Goal: Information Seeking & Learning: Learn about a topic

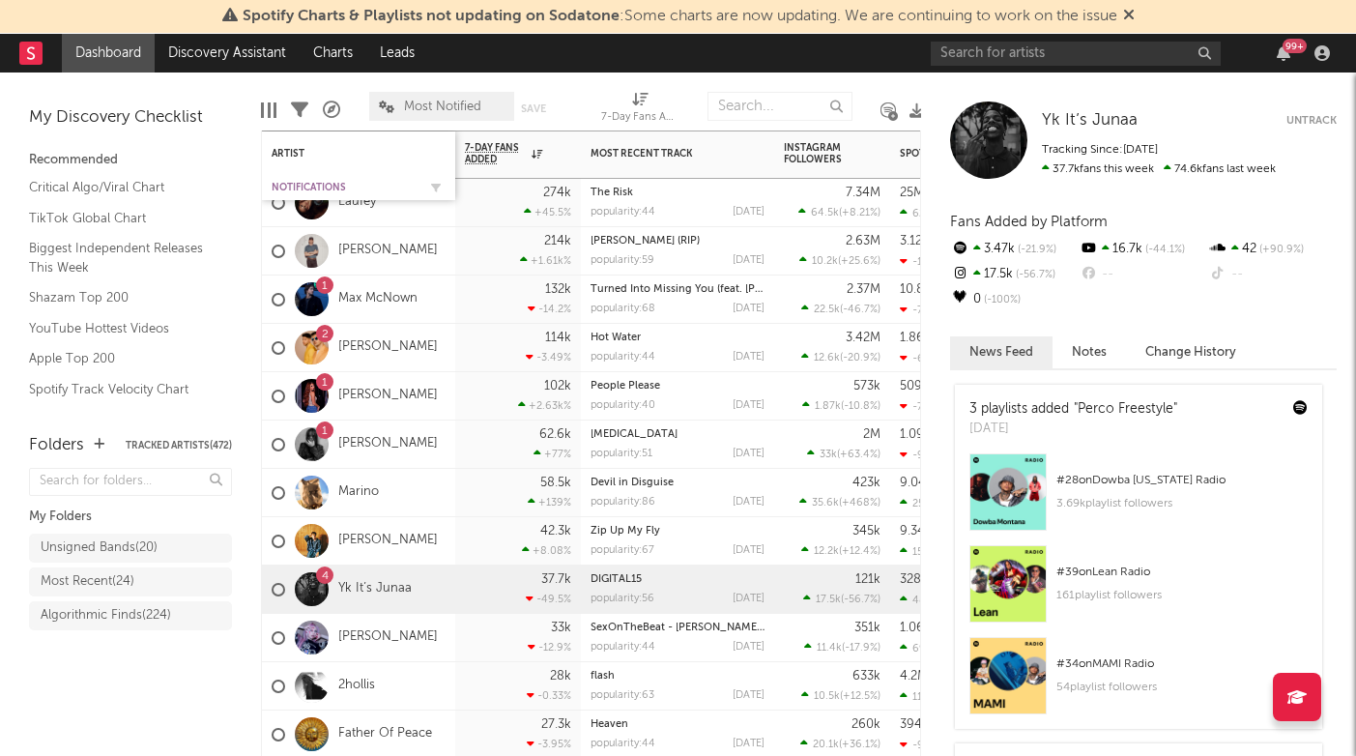
click at [298, 184] on div "Notifications" at bounding box center [344, 188] width 145 height 12
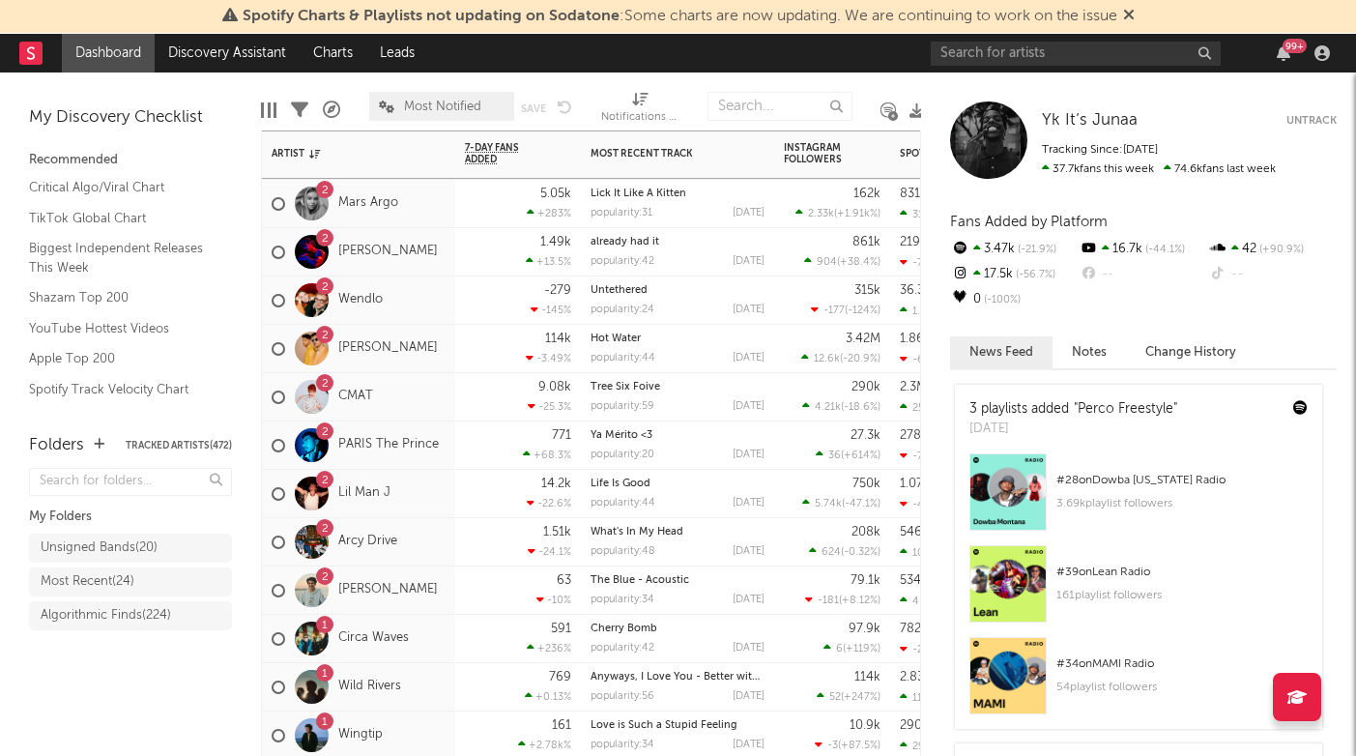
click at [438, 563] on div "[STREET_ADDRESS]" at bounding box center [358, 542] width 193 height 48
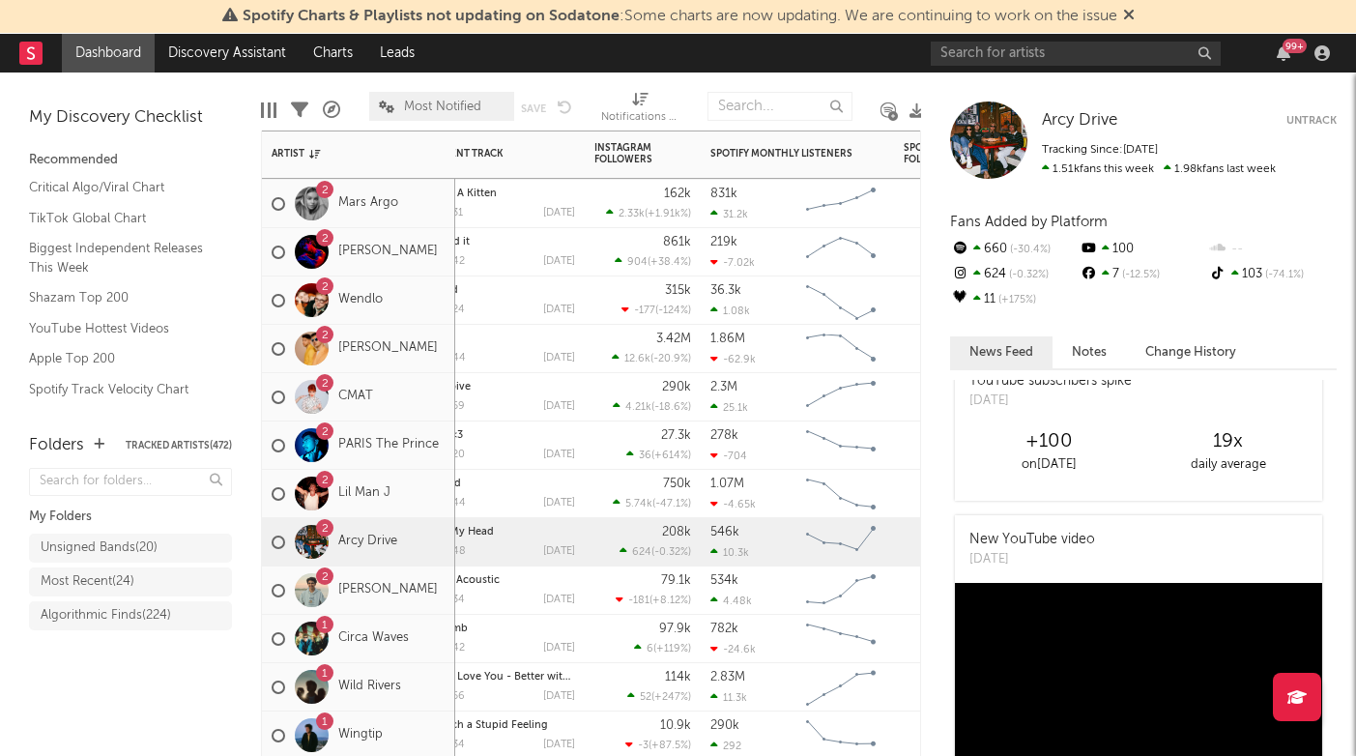
scroll to position [32, 0]
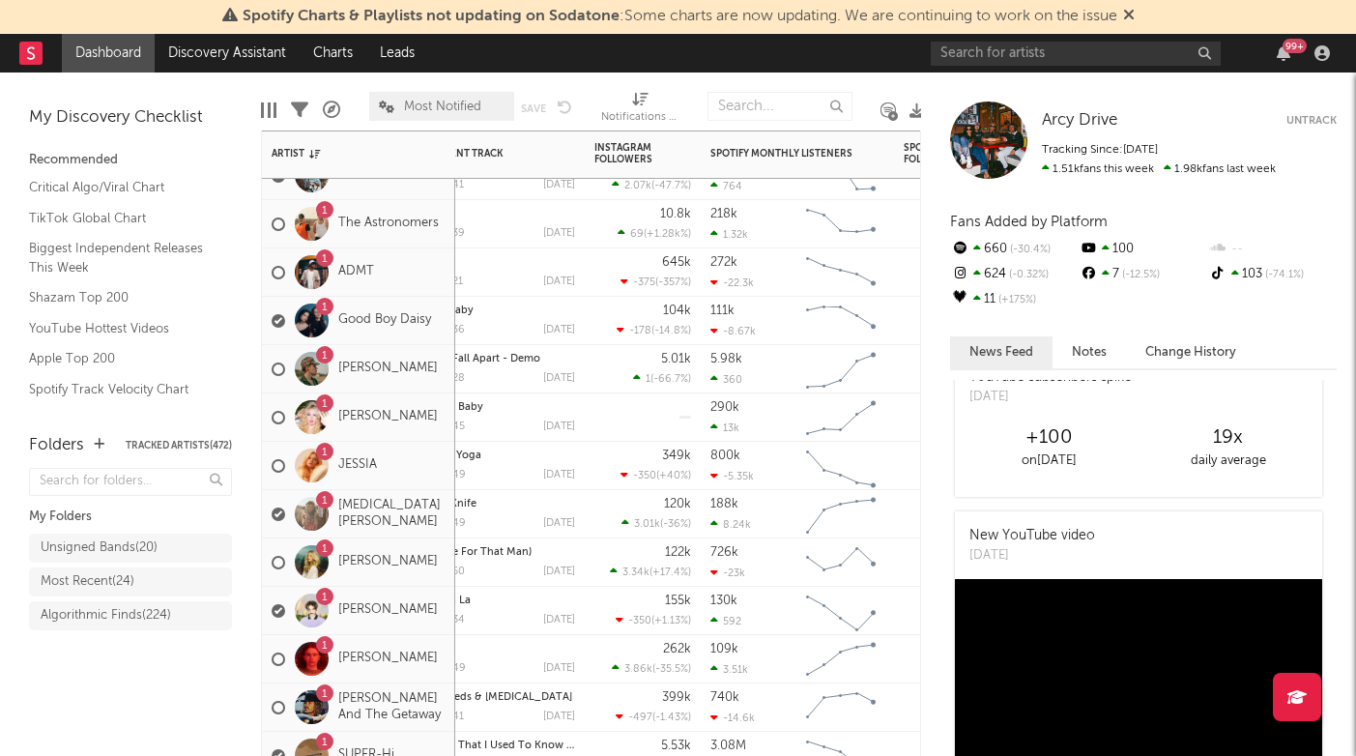
click at [424, 106] on span "Most Notified" at bounding box center [442, 107] width 77 height 13
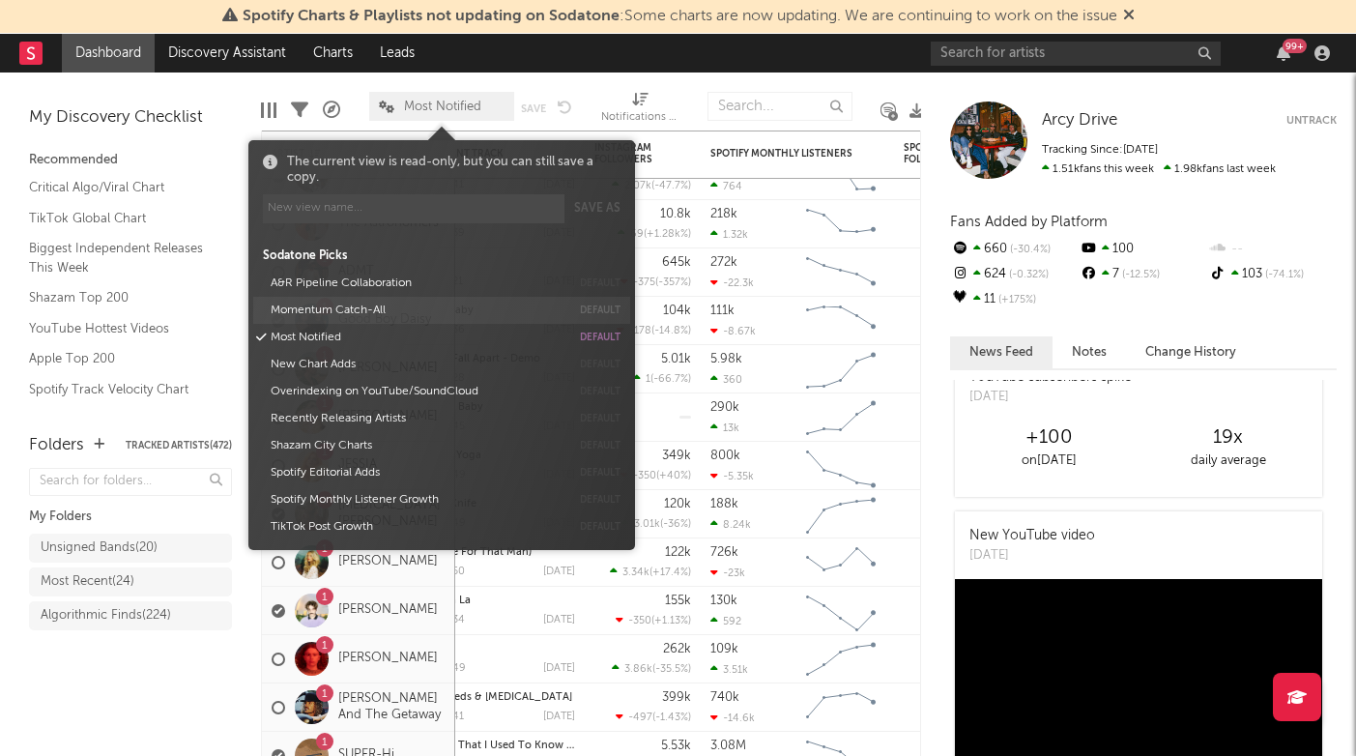
click at [366, 311] on button "Momentum Catch-All" at bounding box center [417, 310] width 306 height 27
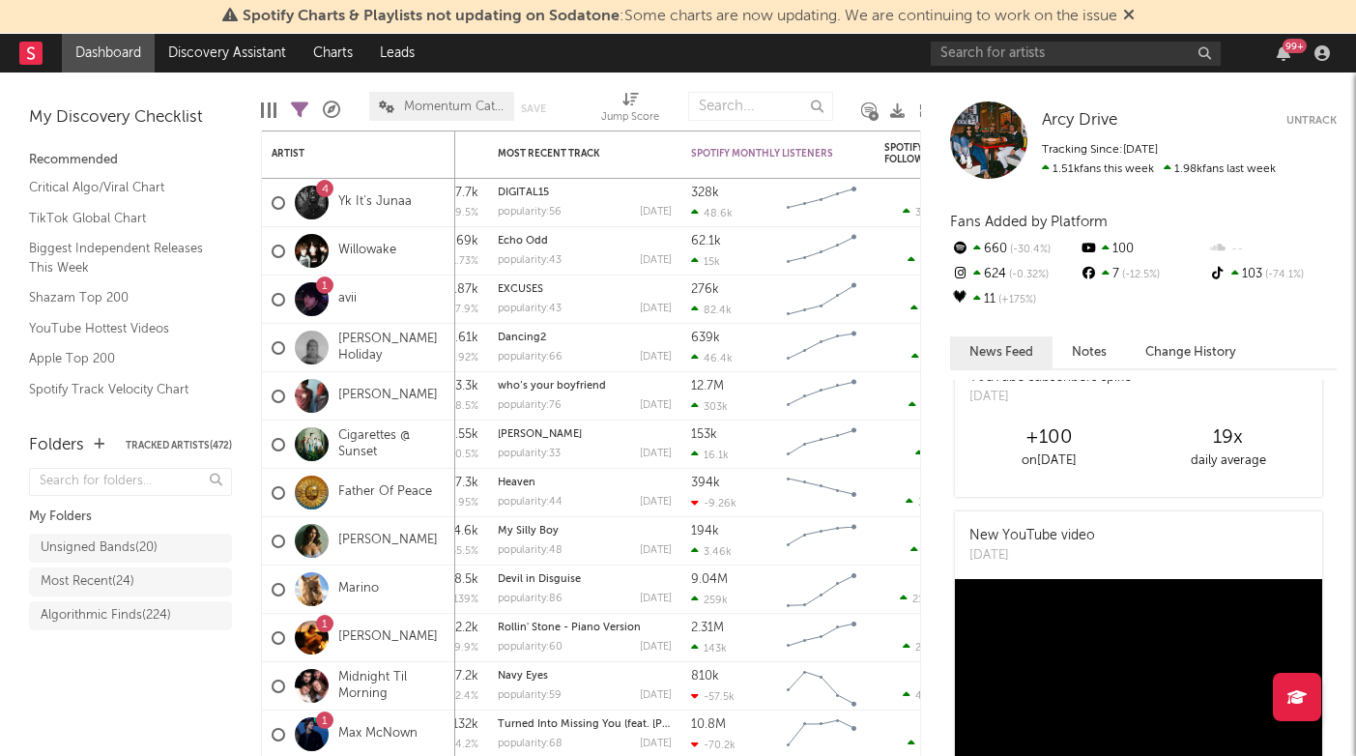
click at [182, 746] on div "Folders Tracked Artists ( 472 ) My Folders Unsigned Bands ( 20 ) Most Recent ( …" at bounding box center [130, 586] width 261 height 342
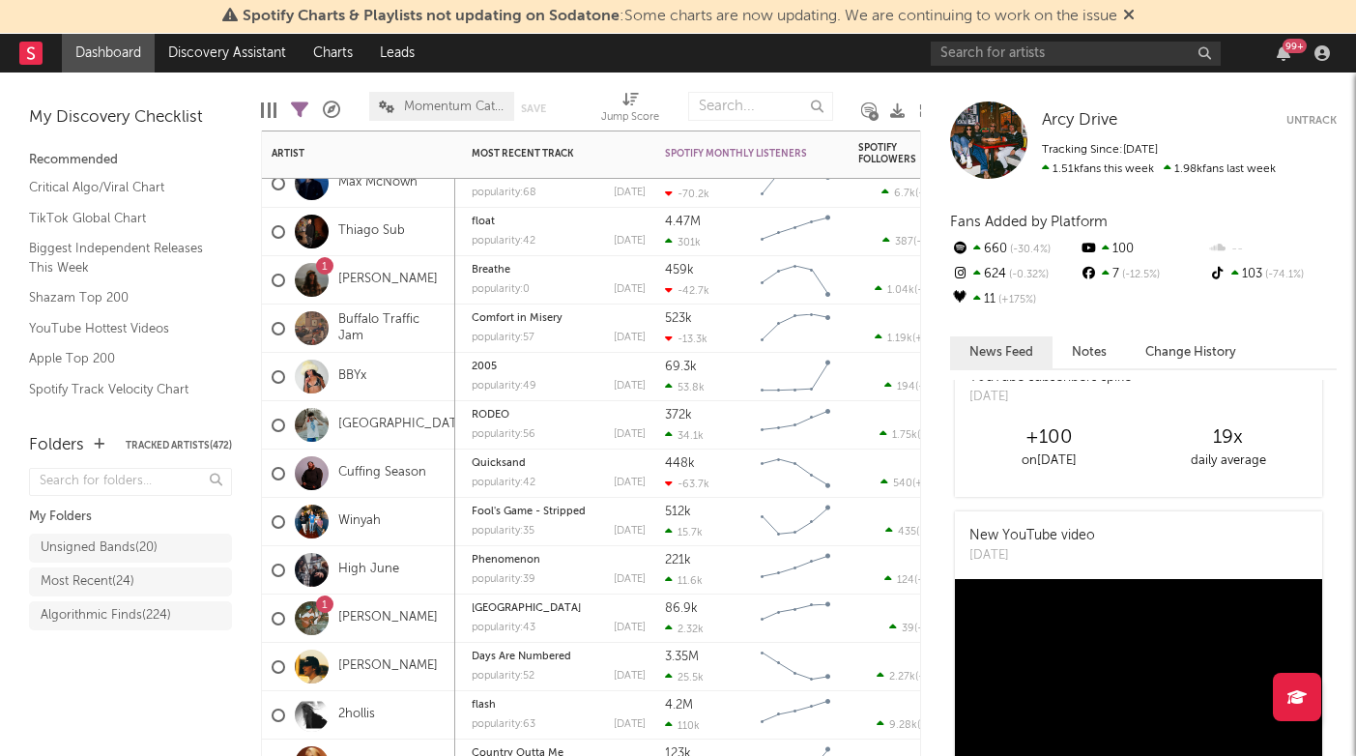
click at [426, 393] on div "BBYx" at bounding box center [358, 377] width 193 height 48
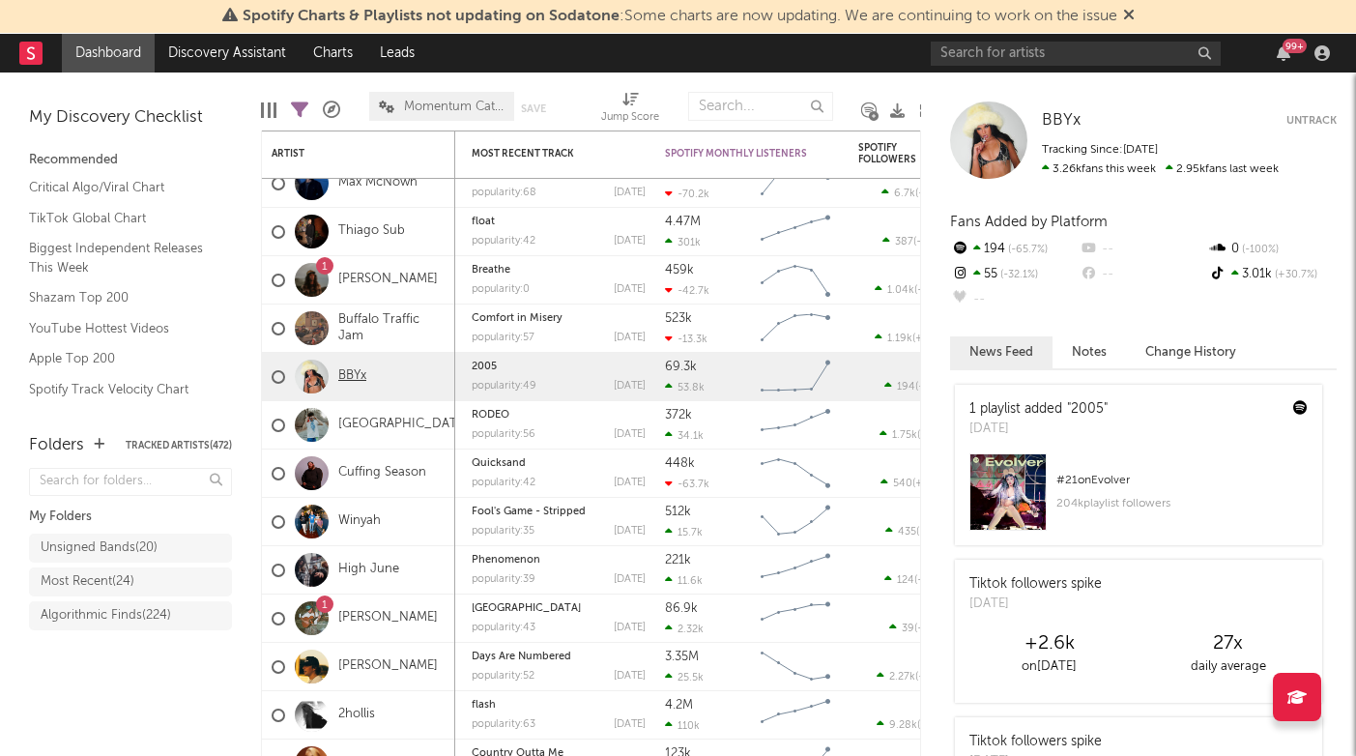
click at [351, 376] on link "BBYx" at bounding box center [352, 376] width 28 height 16
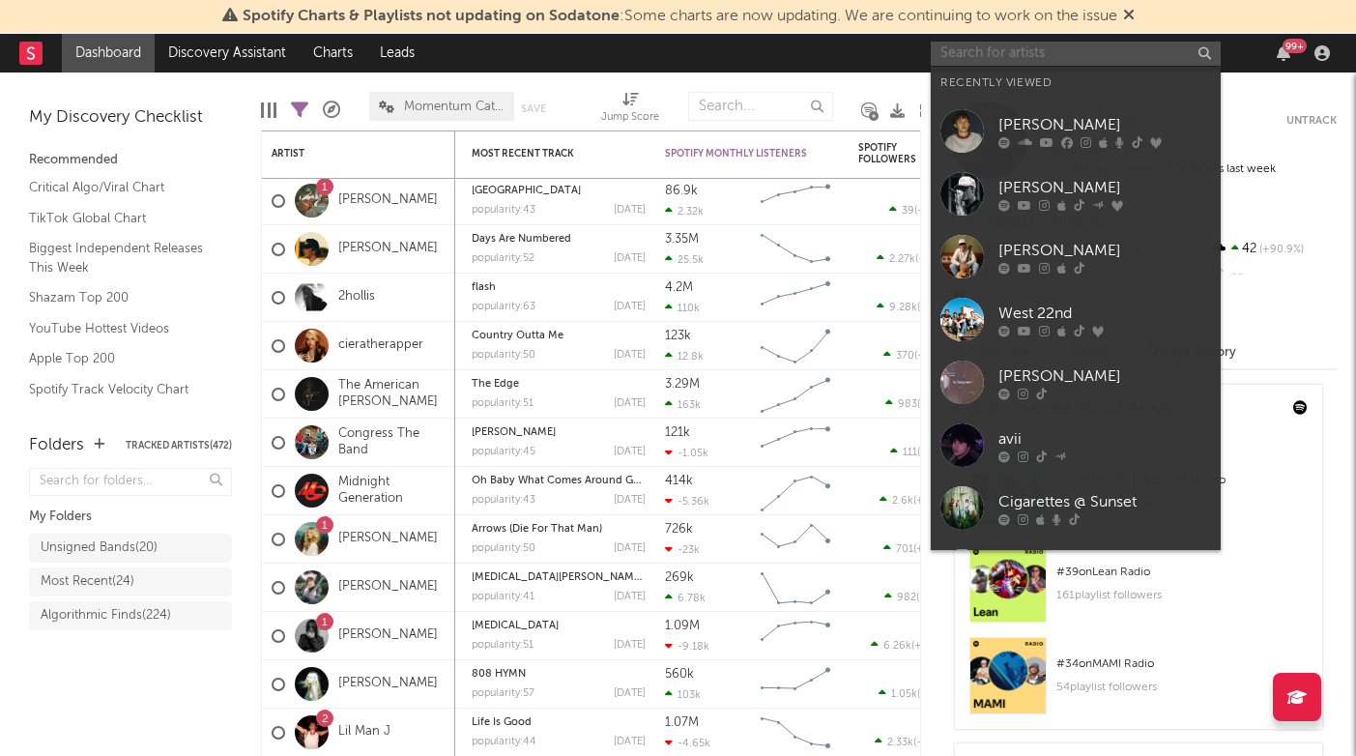
click at [970, 53] on input "text" at bounding box center [1076, 54] width 290 height 24
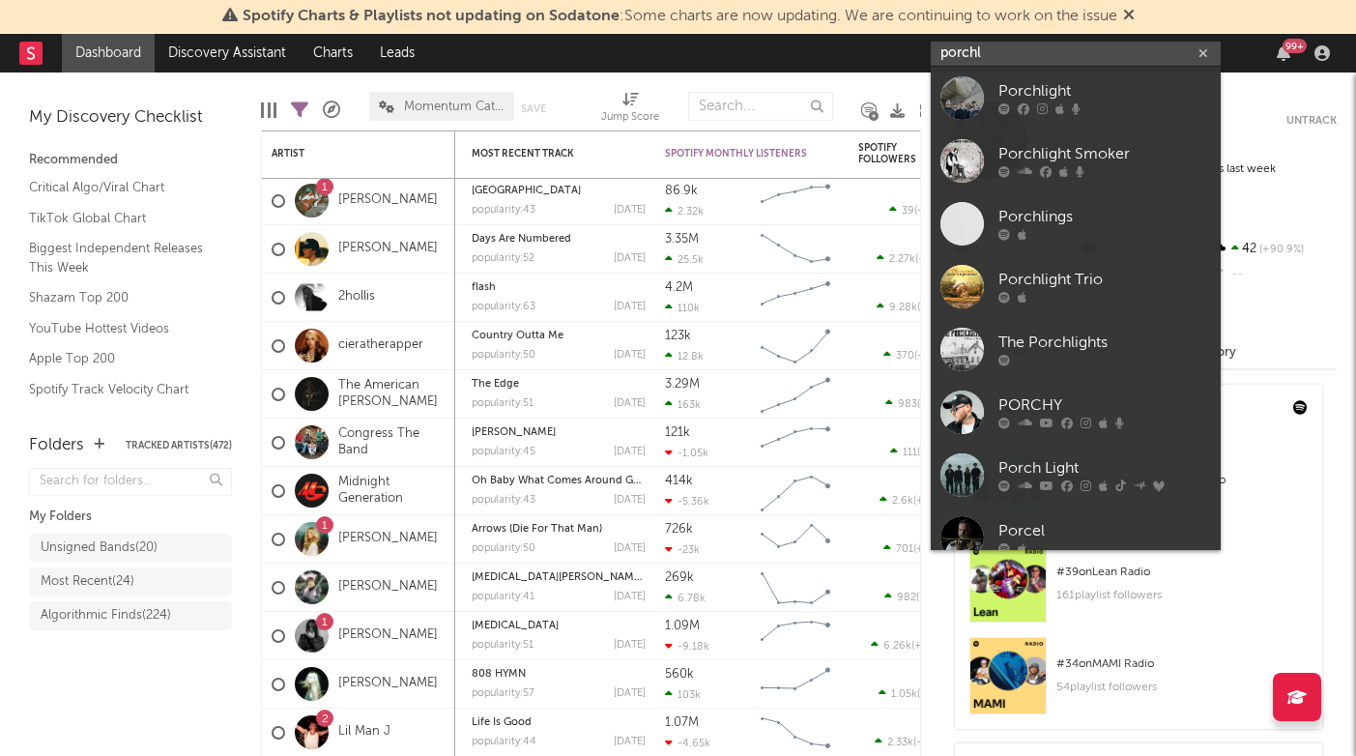
click at [977, 52] on input "porchl" at bounding box center [1076, 54] width 290 height 24
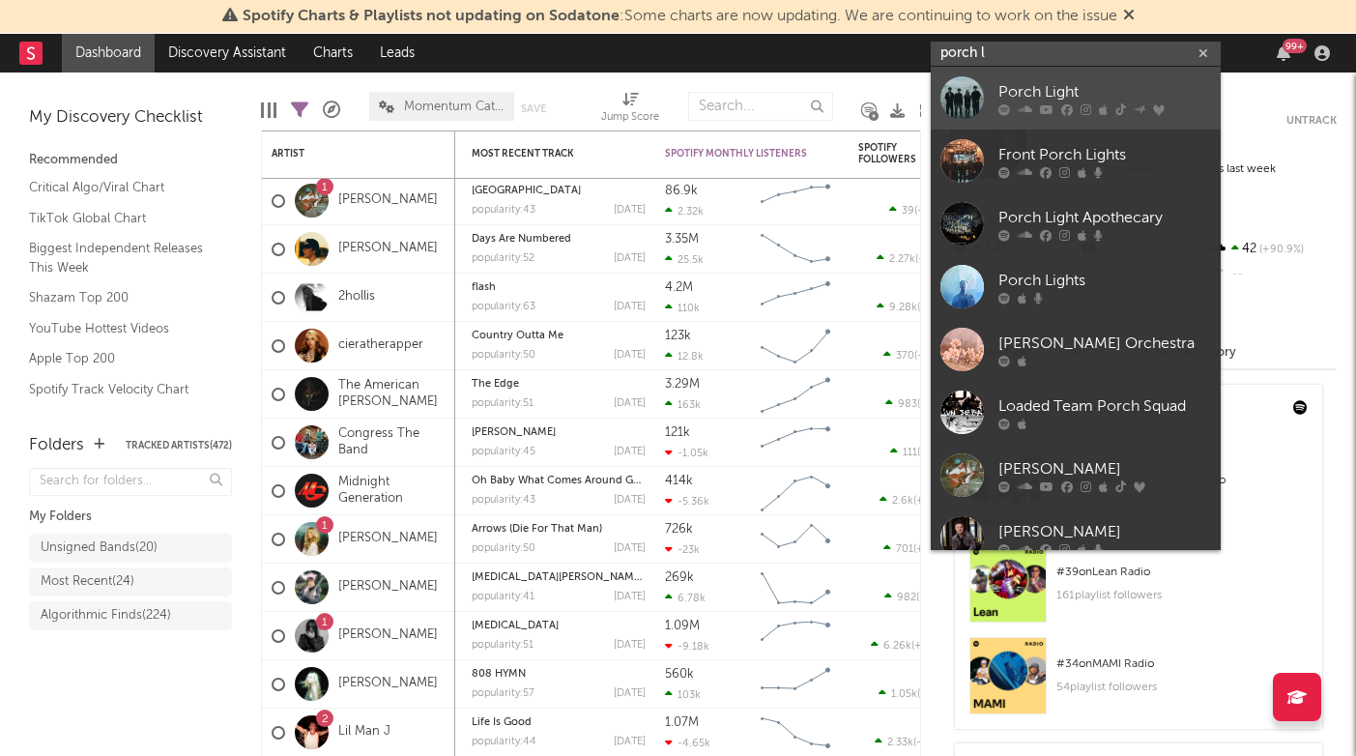
type input "porch l"
click at [1027, 83] on div "Porch Light" at bounding box center [1104, 91] width 213 height 23
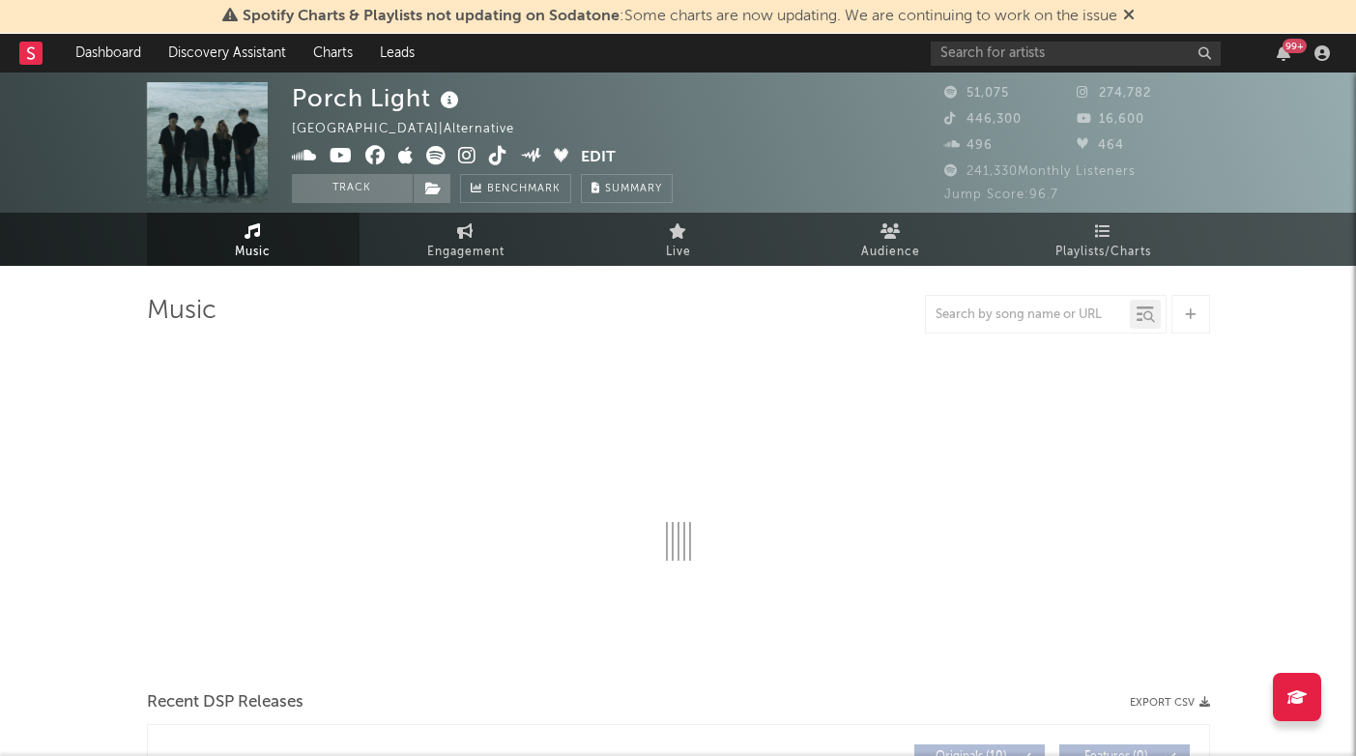
select select "6m"
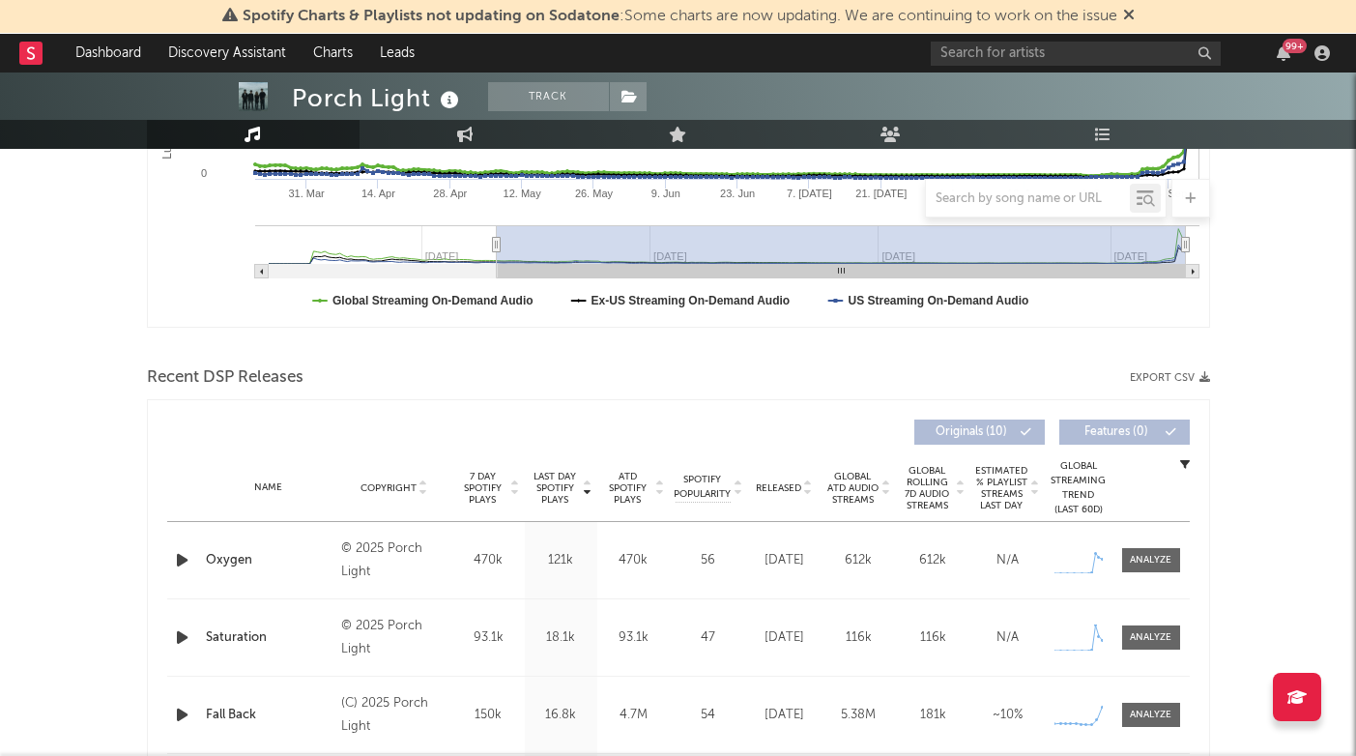
scroll to position [643, 0]
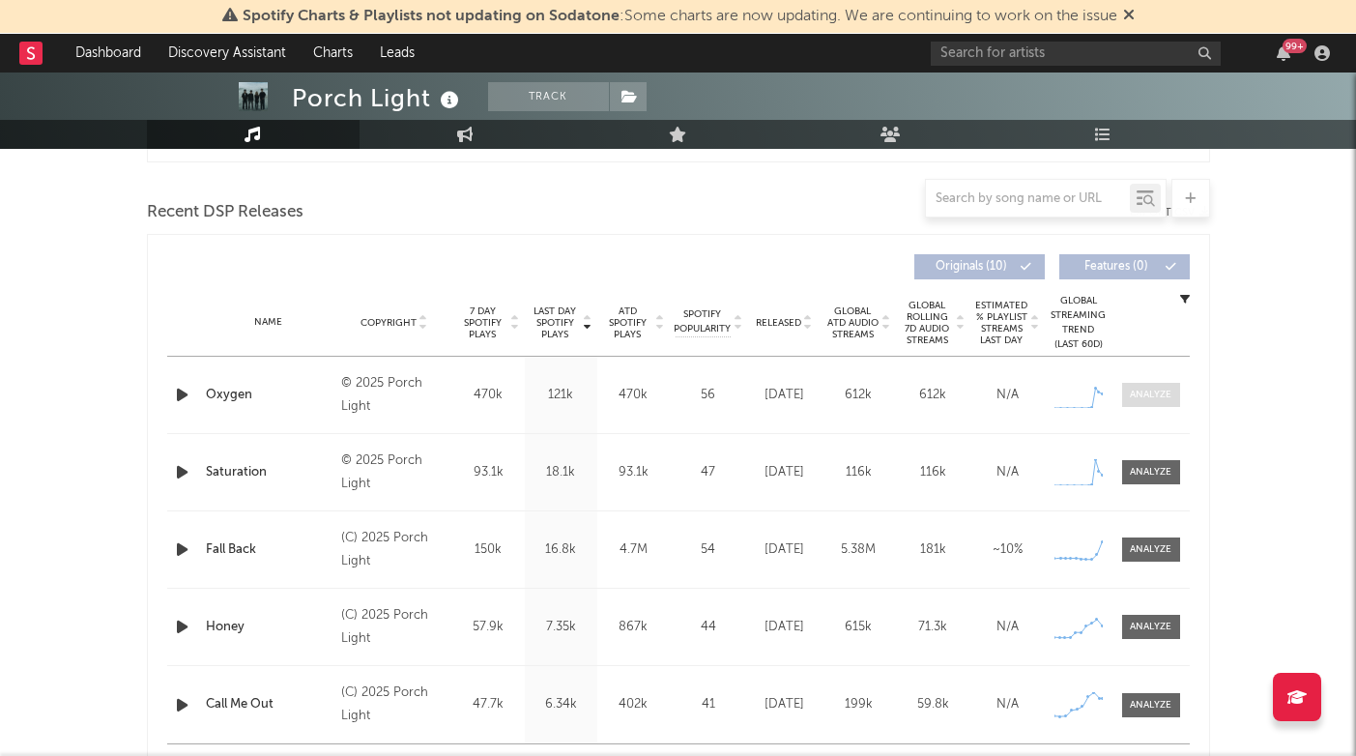
click at [1142, 395] on div at bounding box center [1151, 395] width 42 height 14
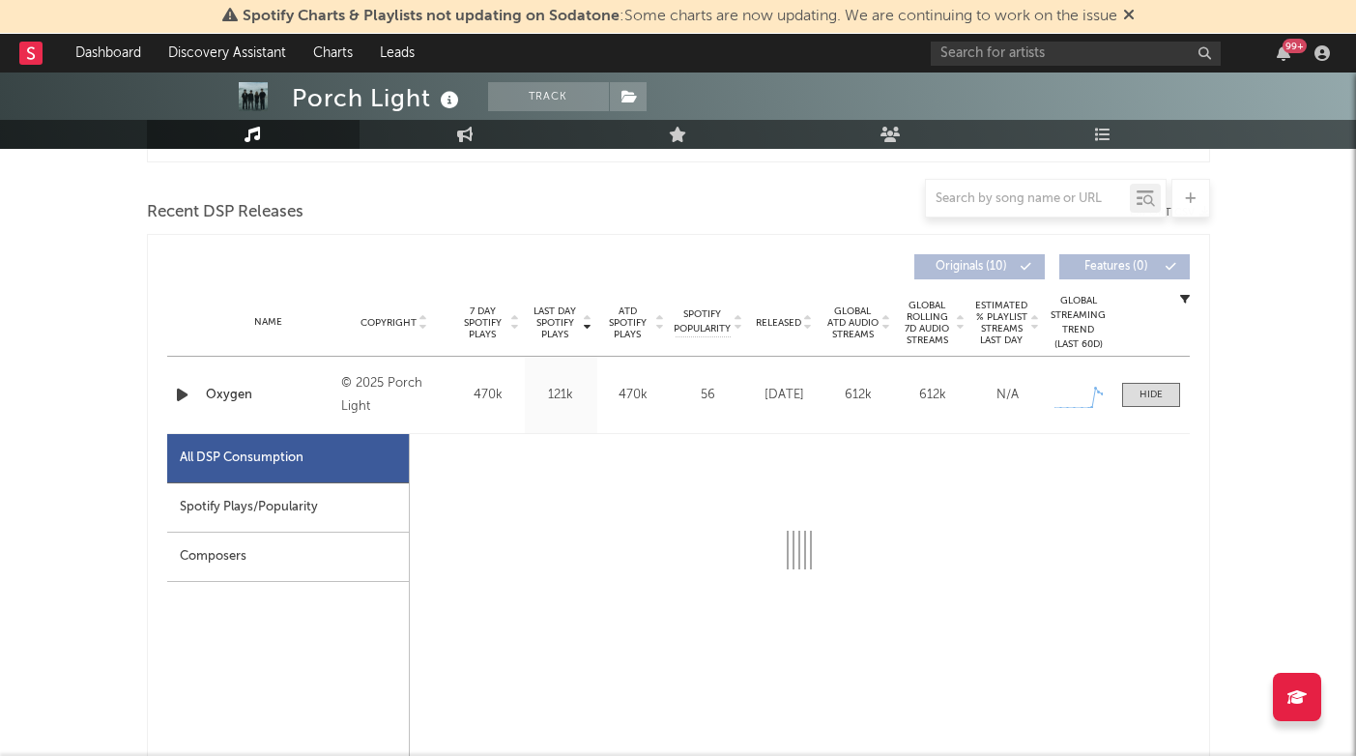
select select "1w"
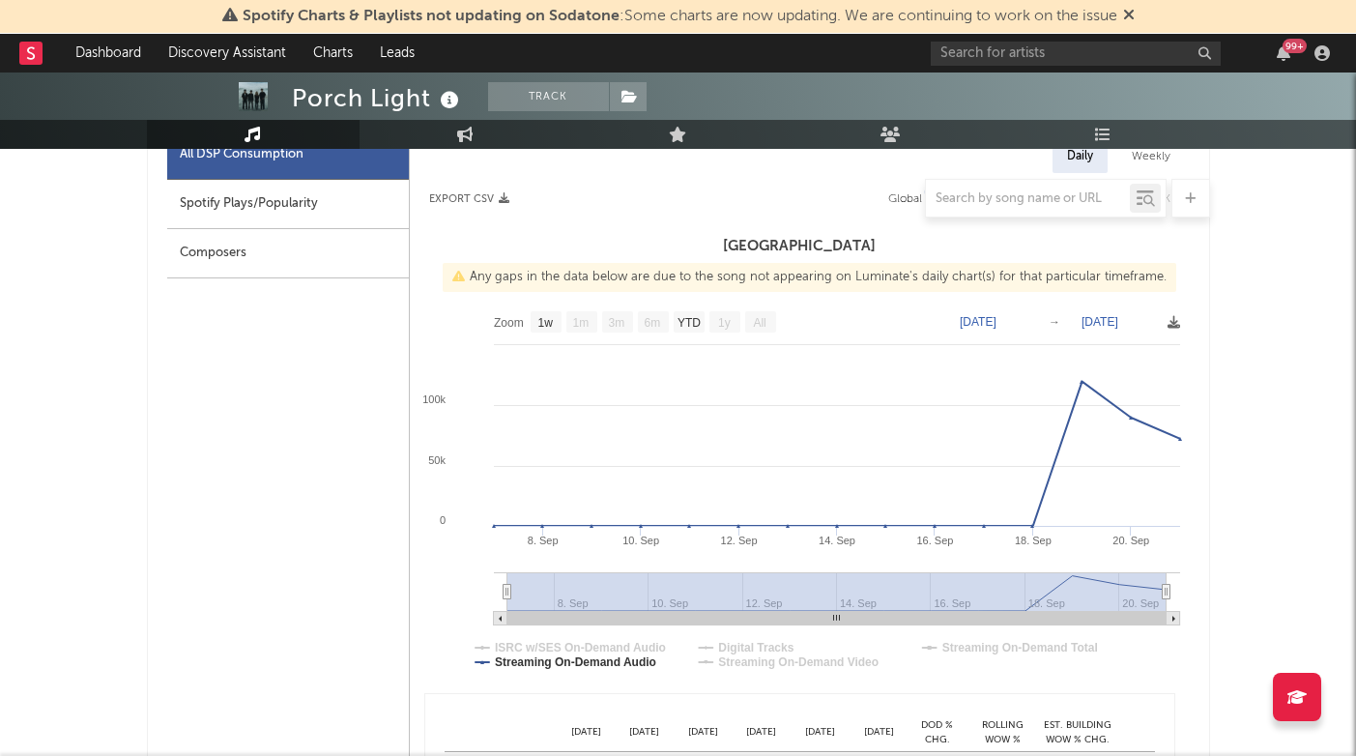
scroll to position [937, 0]
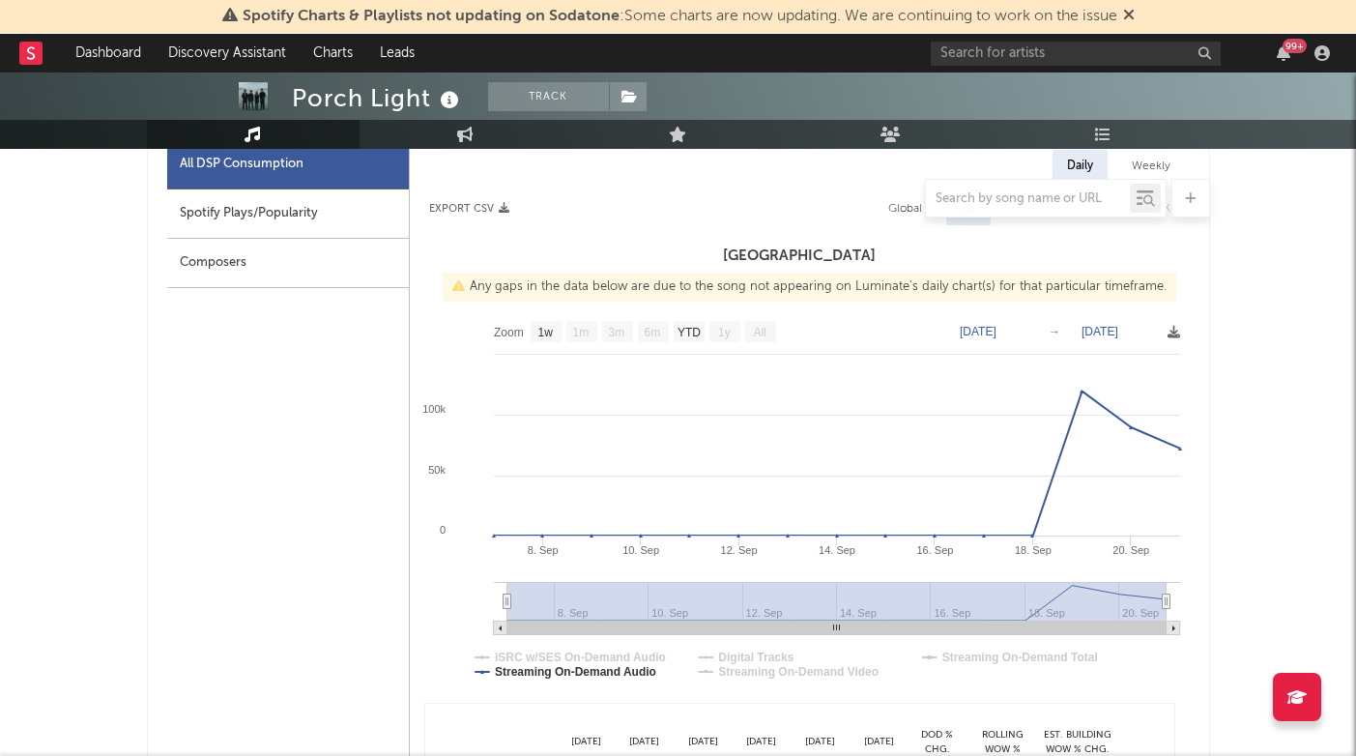
click at [321, 200] on div at bounding box center [678, 198] width 1063 height 39
click at [315, 218] on div "Spotify Plays/Popularity" at bounding box center [288, 213] width 242 height 49
select select "1w"
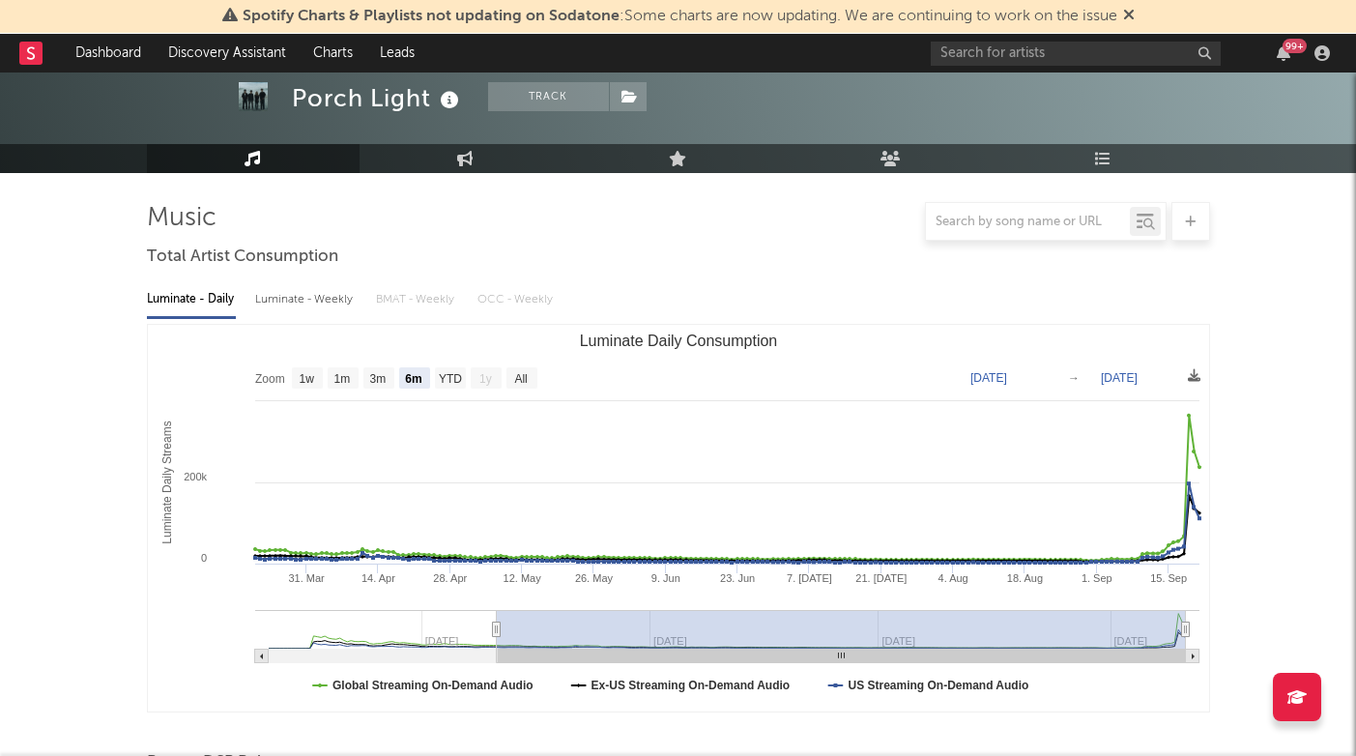
scroll to position [0, 0]
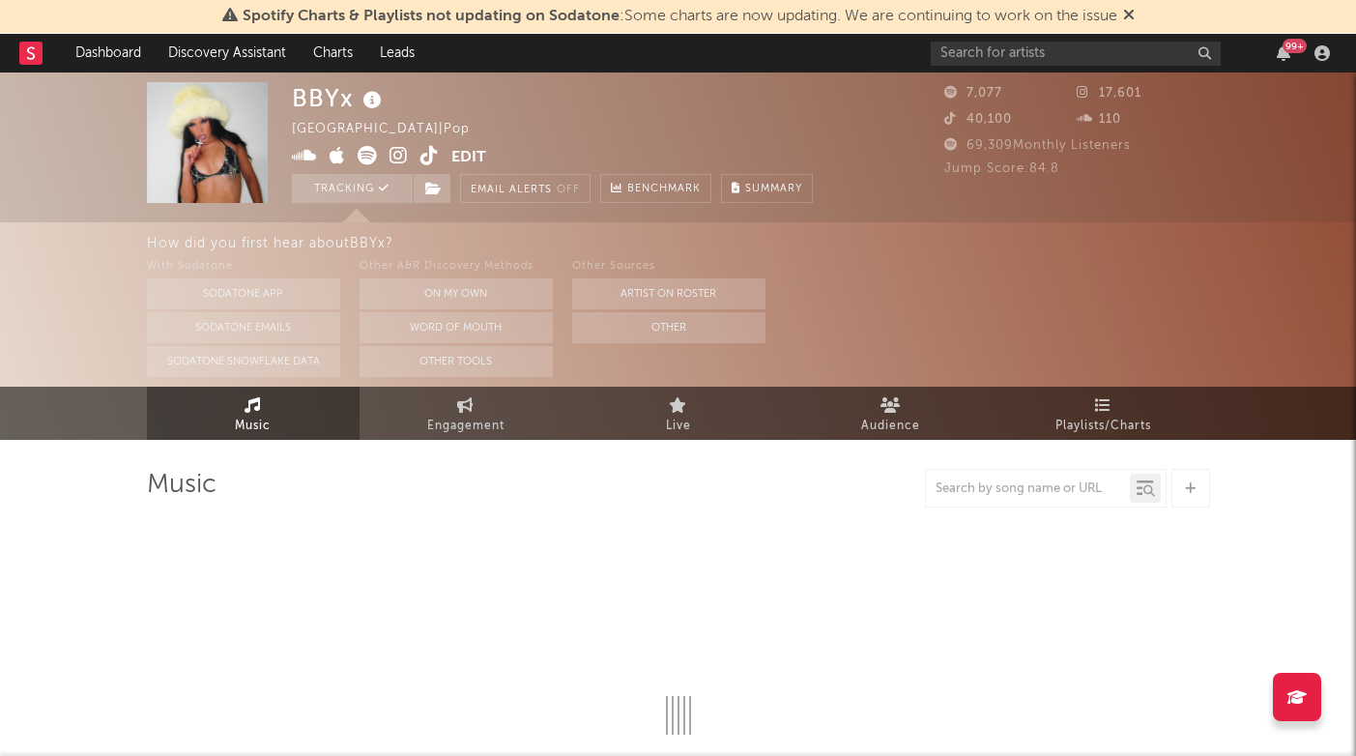
select select "6m"
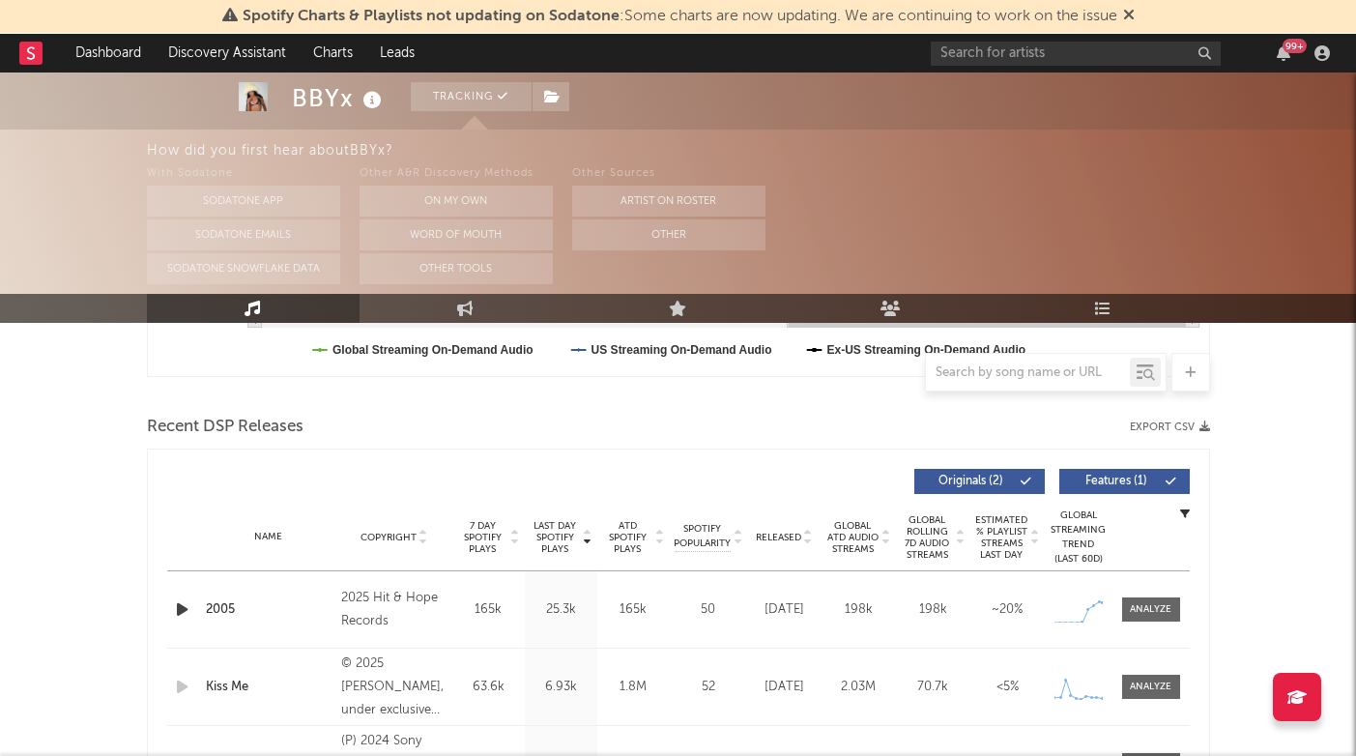
scroll to position [632, 0]
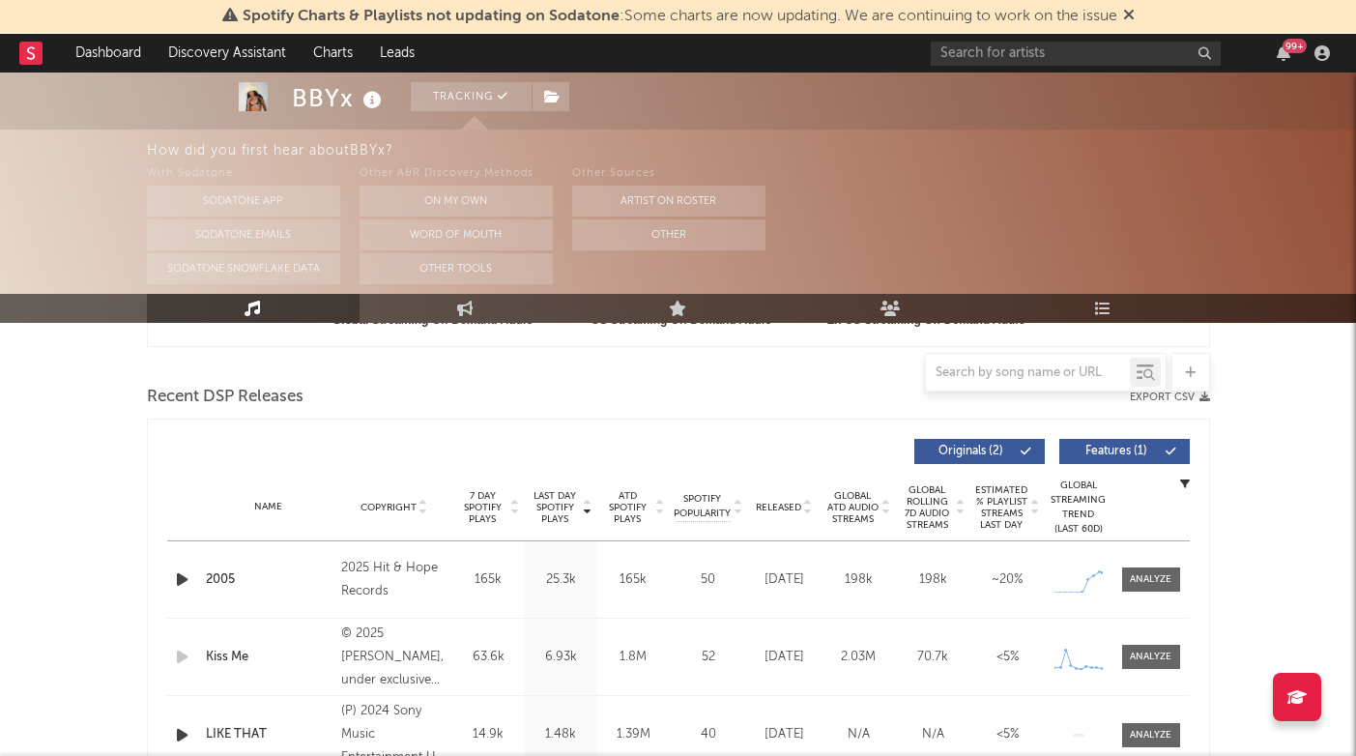
click at [179, 577] on icon "button" at bounding box center [182, 579] width 20 height 24
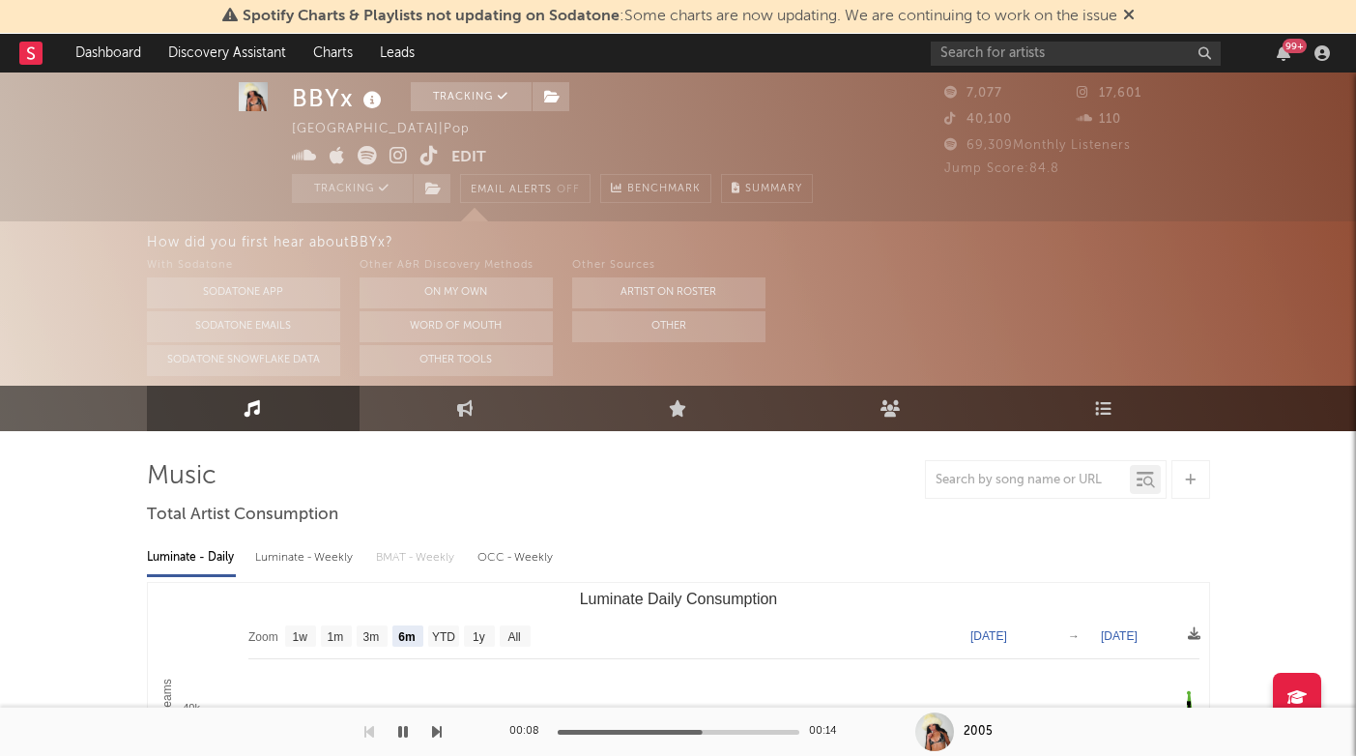
scroll to position [0, 0]
